Goal: Browse casually: Explore the website without a specific task or goal

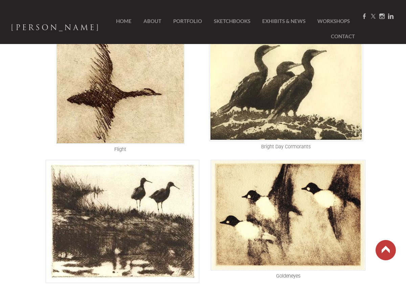
scroll to position [359, 0]
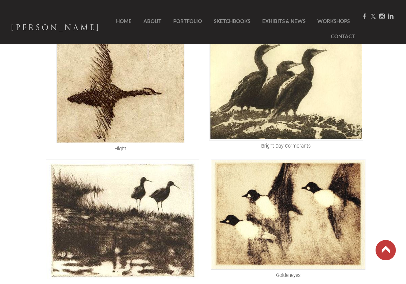
click at [312, 91] on img at bounding box center [286, 82] width 154 height 118
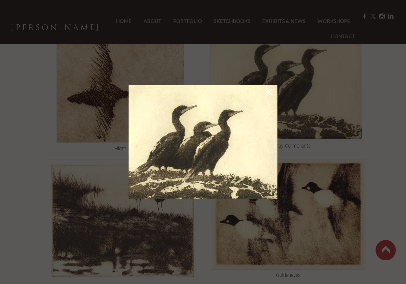
drag, startPoint x: 216, startPoint y: 120, endPoint x: 214, endPoint y: 124, distance: 5.3
click at [232, 125] on img at bounding box center [203, 141] width 149 height 113
drag, startPoint x: 223, startPoint y: 124, endPoint x: 270, endPoint y: 120, distance: 47.3
click at [279, 121] on div at bounding box center [203, 142] width 156 height 120
click at [269, 93] on link at bounding box center [269, 93] width 9 height 11
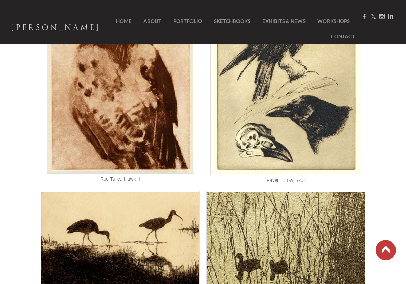
scroll to position [881, 0]
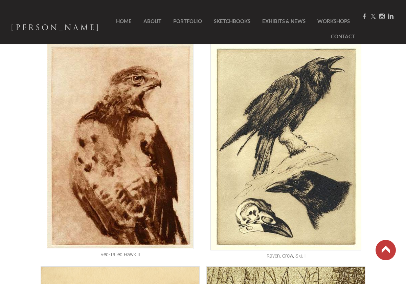
scroll to position [804, 0]
